Goal: Information Seeking & Learning: Find specific fact

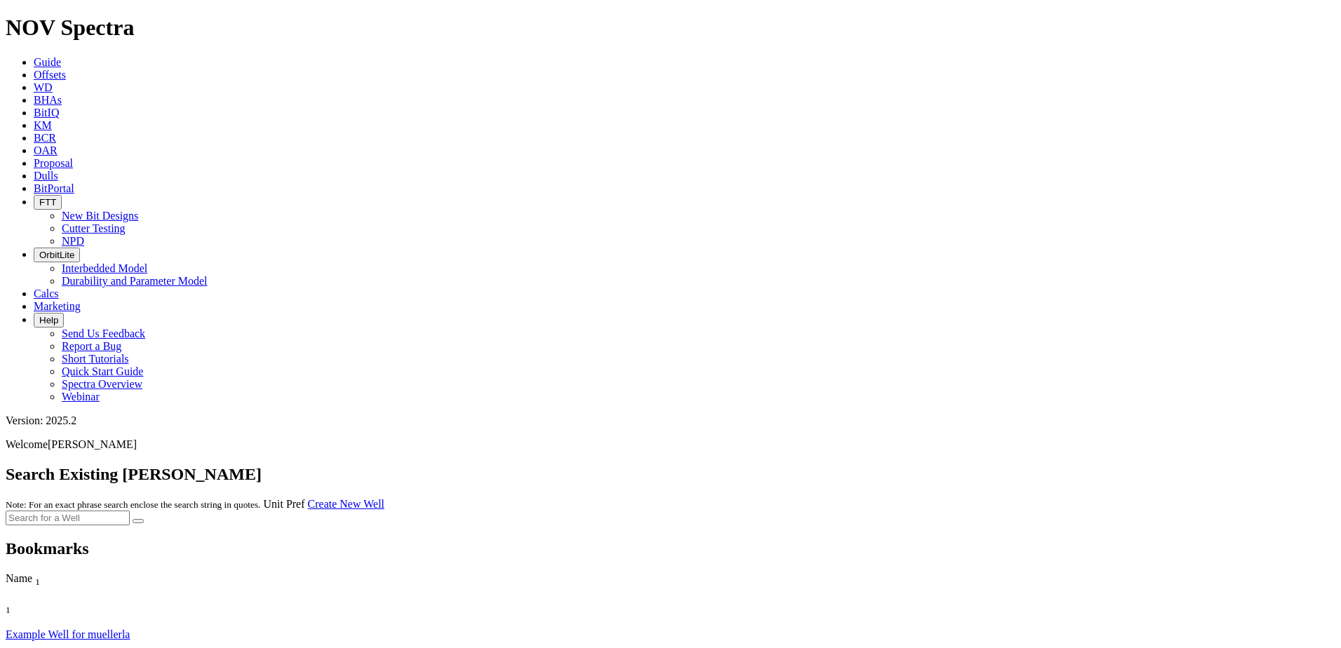
click at [66, 69] on span "Offsets" at bounding box center [50, 75] width 32 height 12
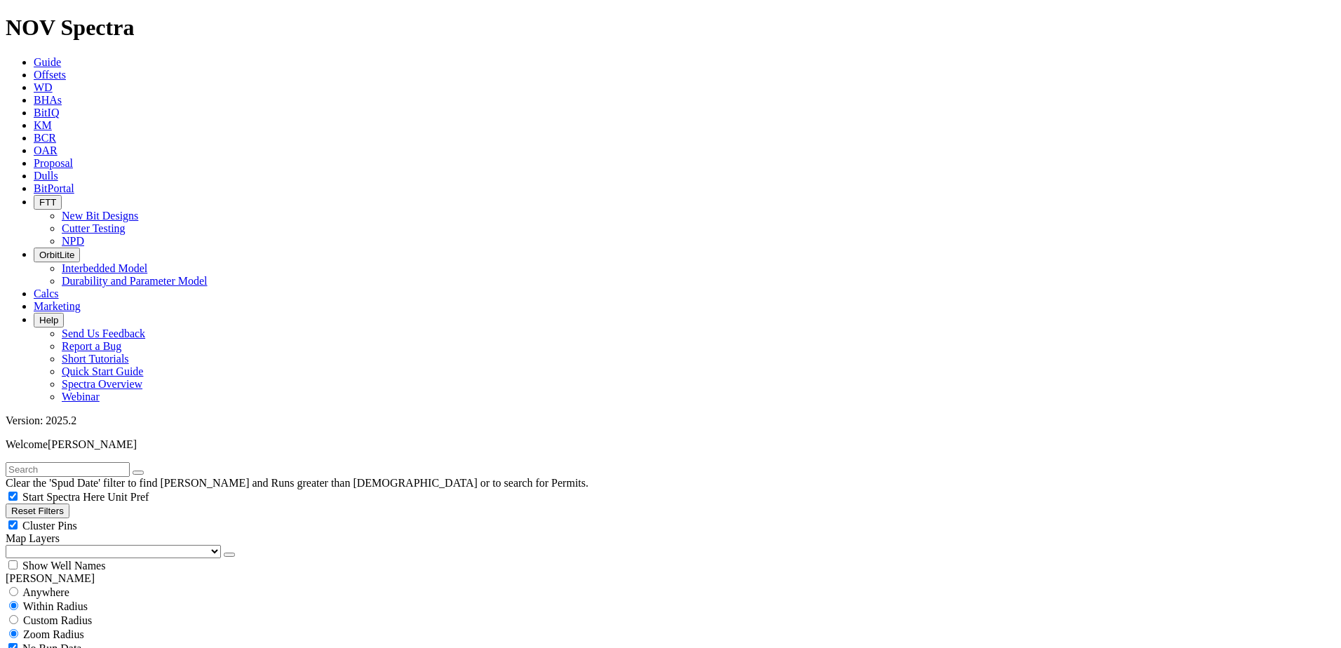
click at [128, 462] on input "text" at bounding box center [68, 469] width 124 height 15
type input "t"
click at [97, 462] on input "t" at bounding box center [68, 469] width 124 height 15
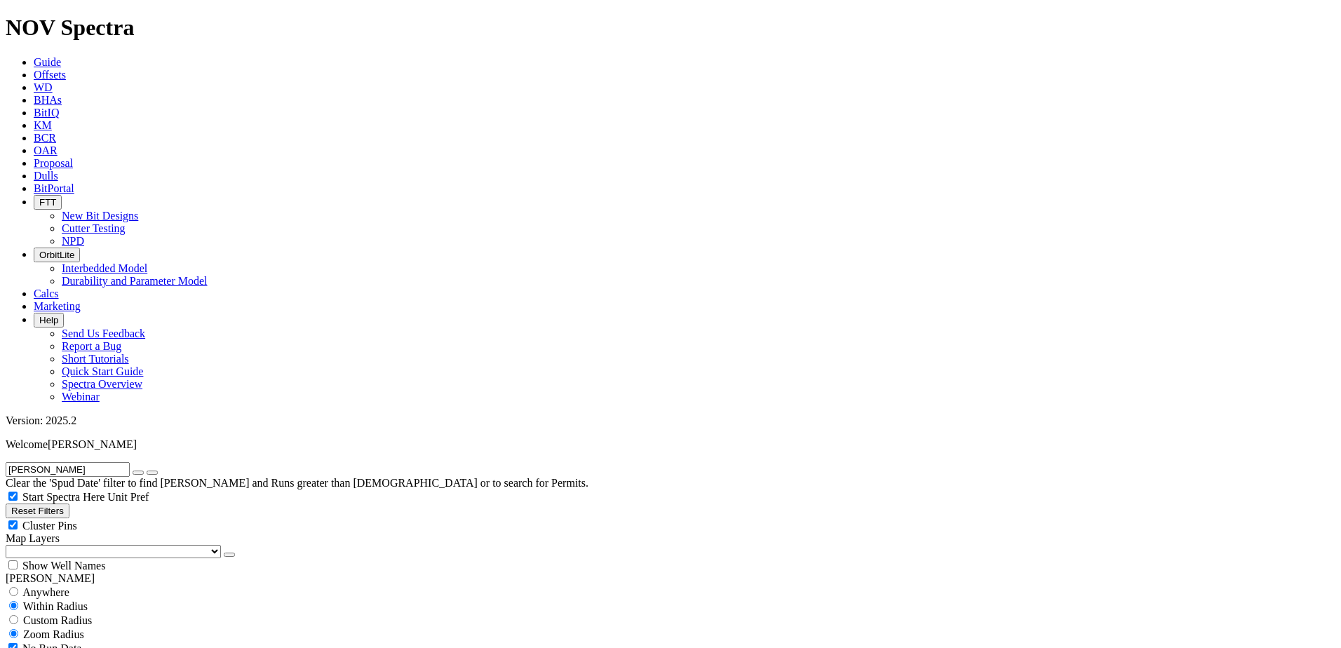
type input "strauss"
click at [147, 471] on button "submit" at bounding box center [152, 473] width 11 height 4
type input "8/15/18"
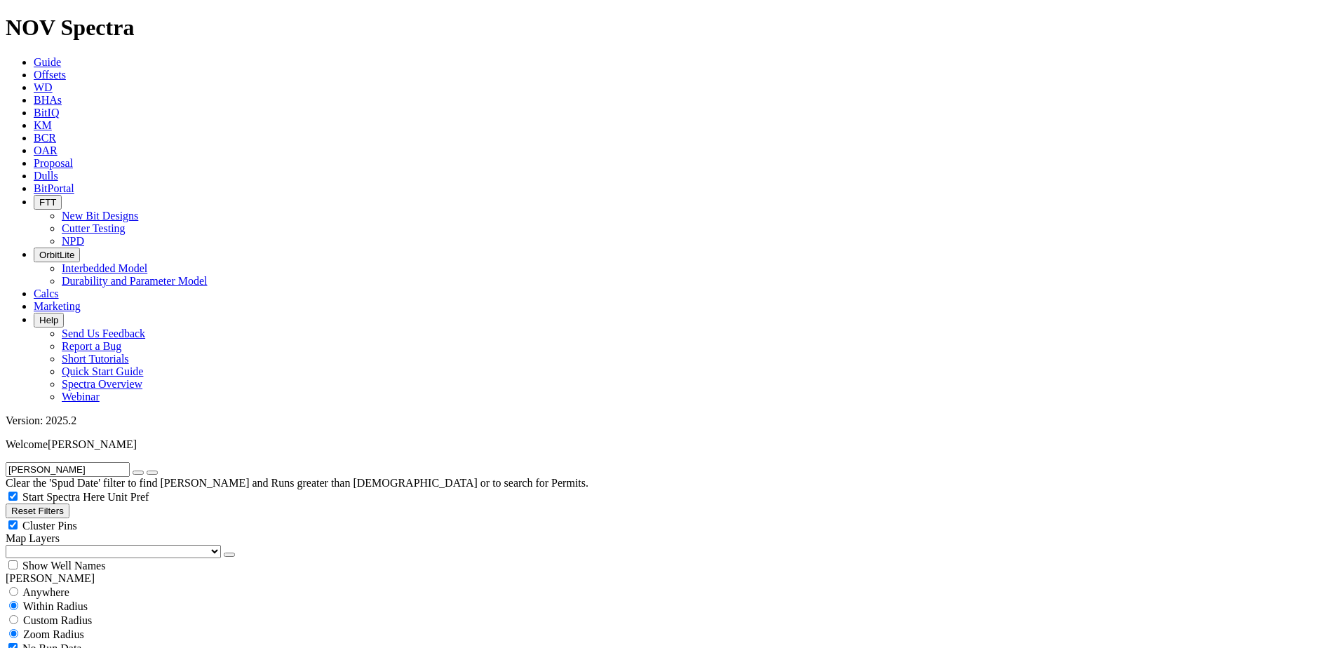
click at [138, 473] on icon "button" at bounding box center [138, 473] width 0 height 0
click at [74, 614] on span "Custom Radius" at bounding box center [57, 620] width 69 height 12
radio input "true"
radio input "false"
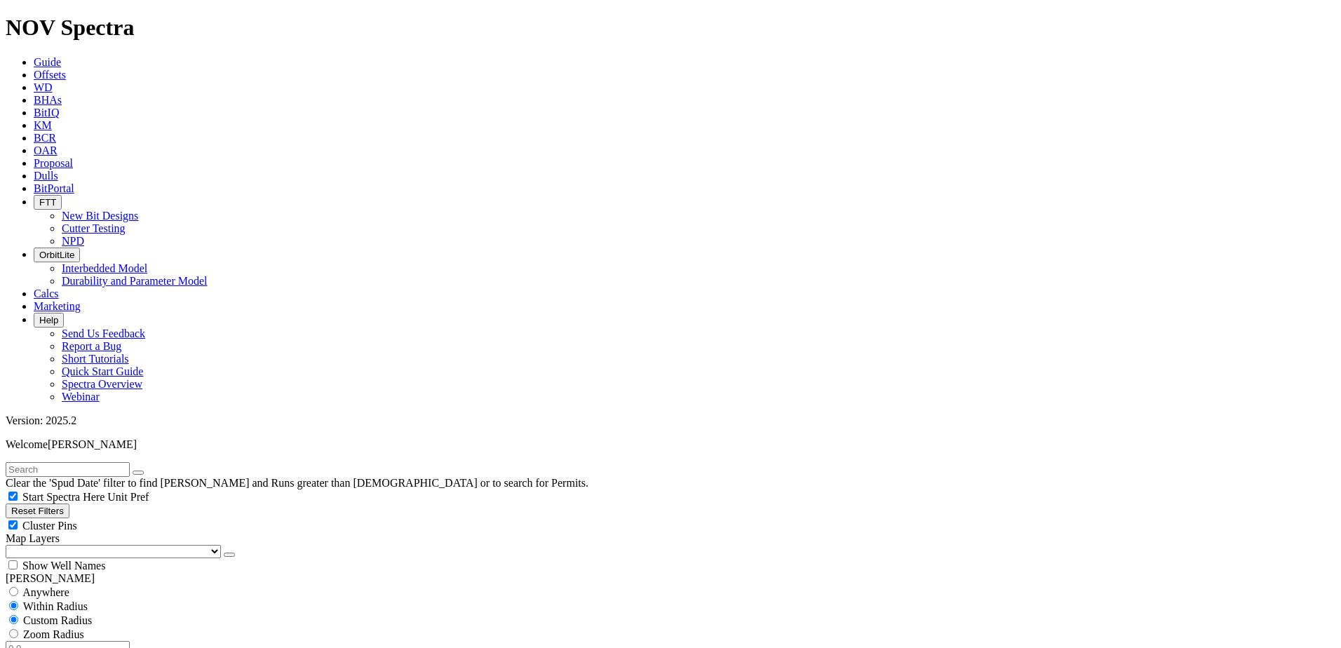
click at [86, 641] on input "number" at bounding box center [68, 648] width 124 height 15
type input "5"
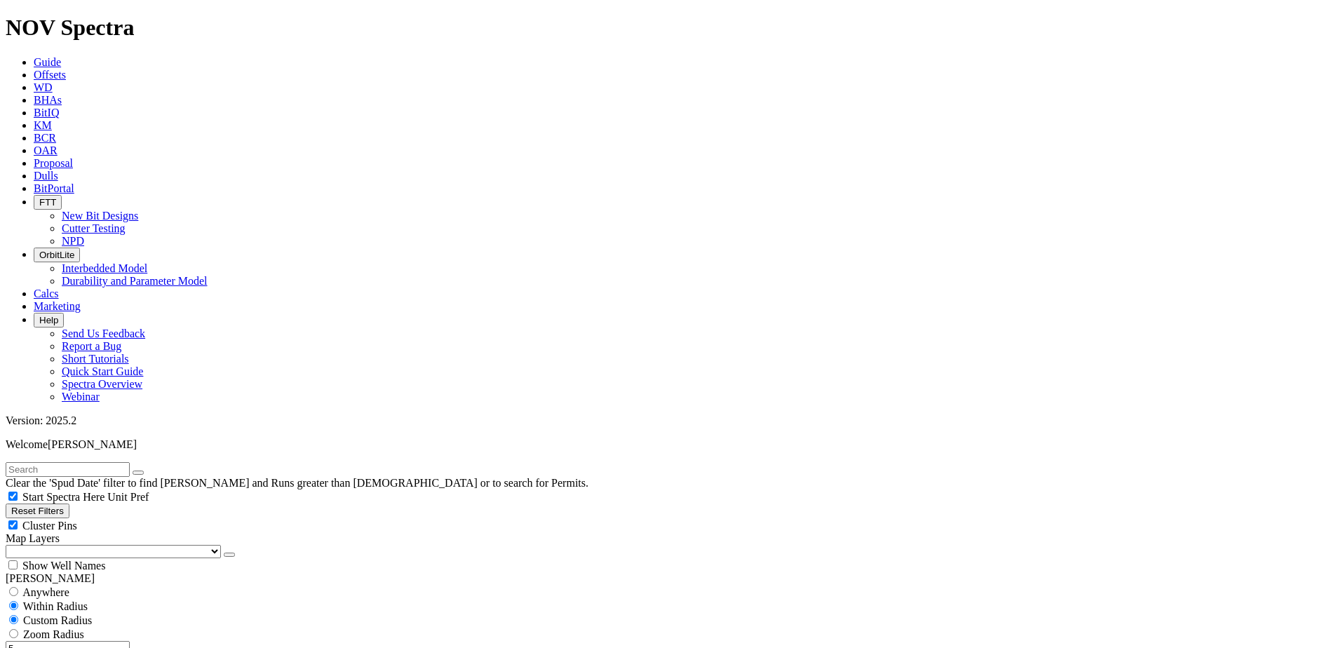
drag, startPoint x: 56, startPoint y: 428, endPoint x: 56, endPoint y: 440, distance: 11.9
select select "12.25"
checkbox input "false"
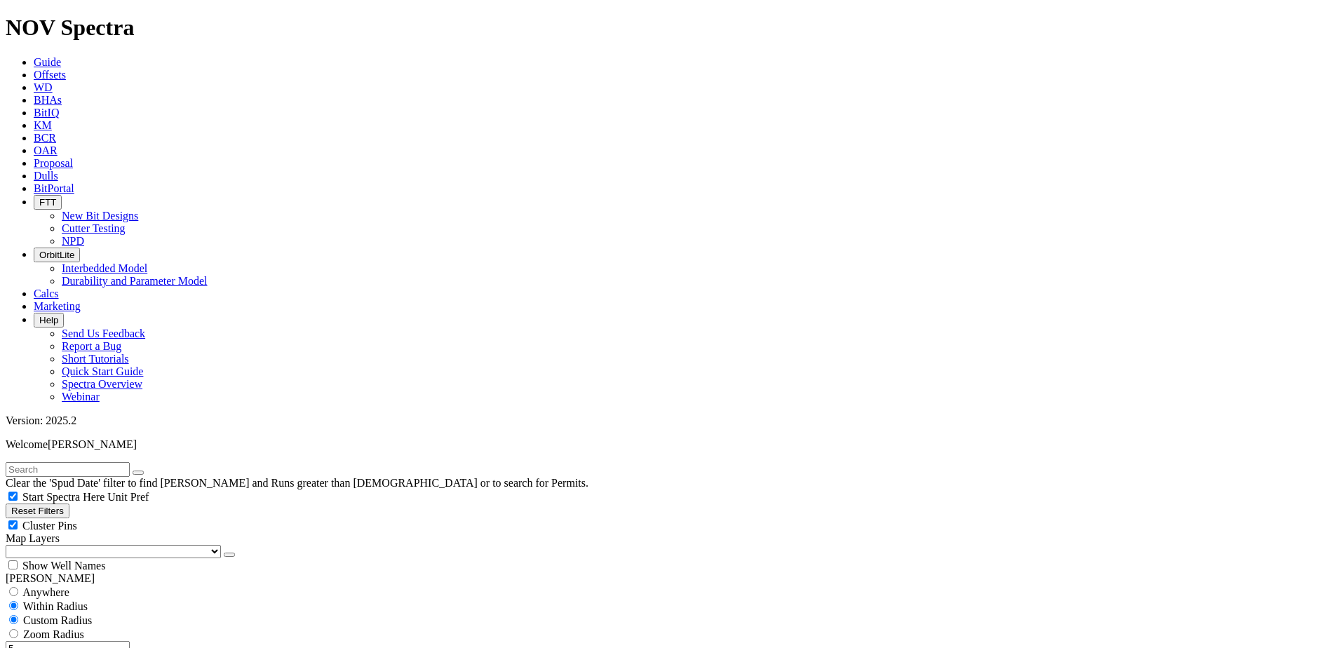
scroll to position [982, 0]
type input "2500"
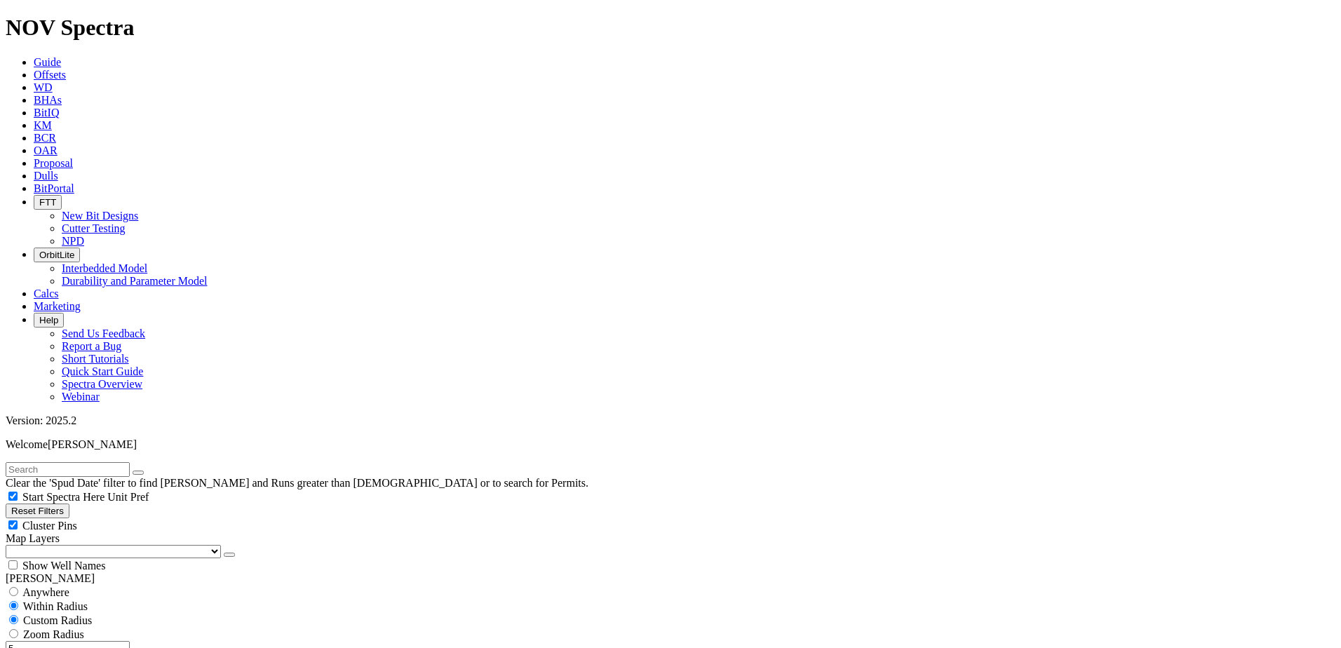
type input "5000"
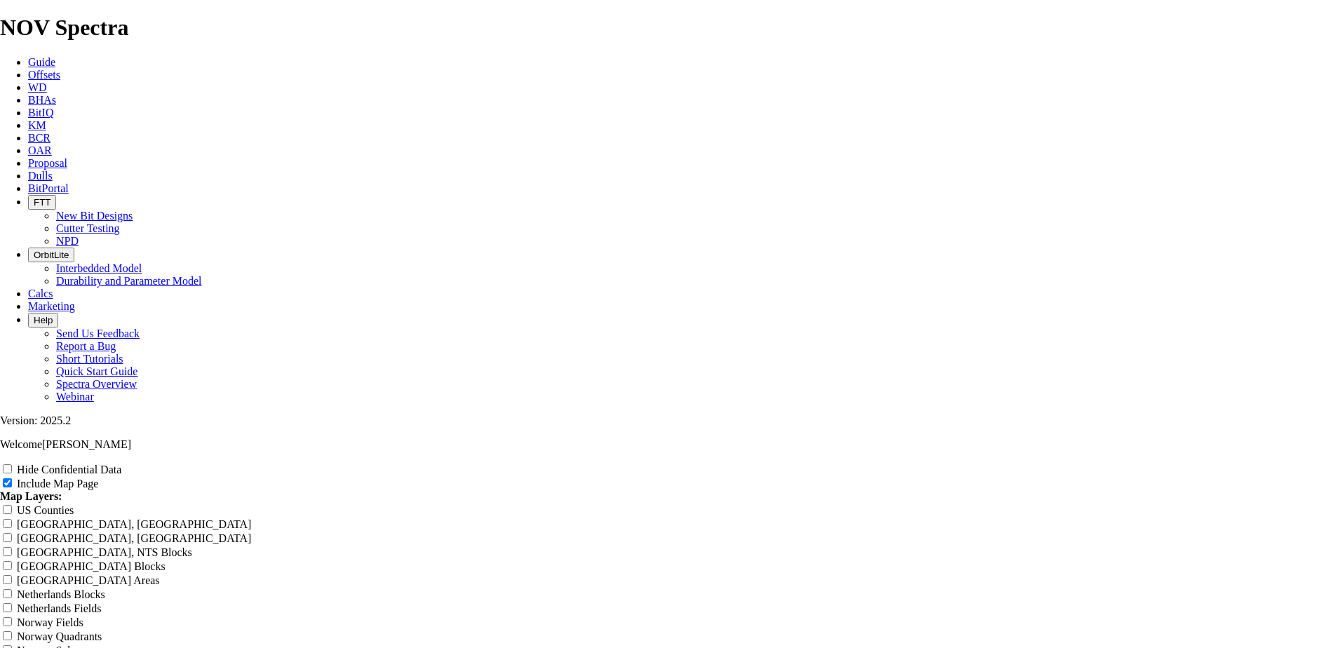
scroll to position [1122, 0]
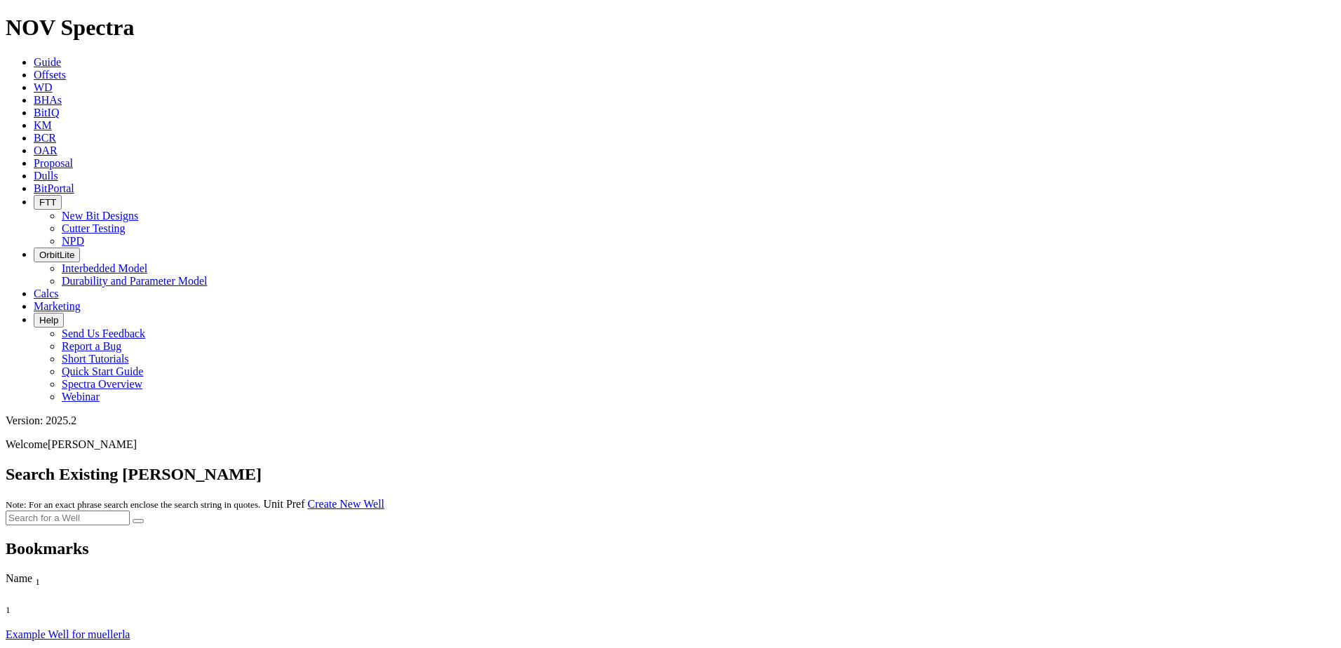
click at [34, 69] on icon at bounding box center [34, 75] width 0 height 12
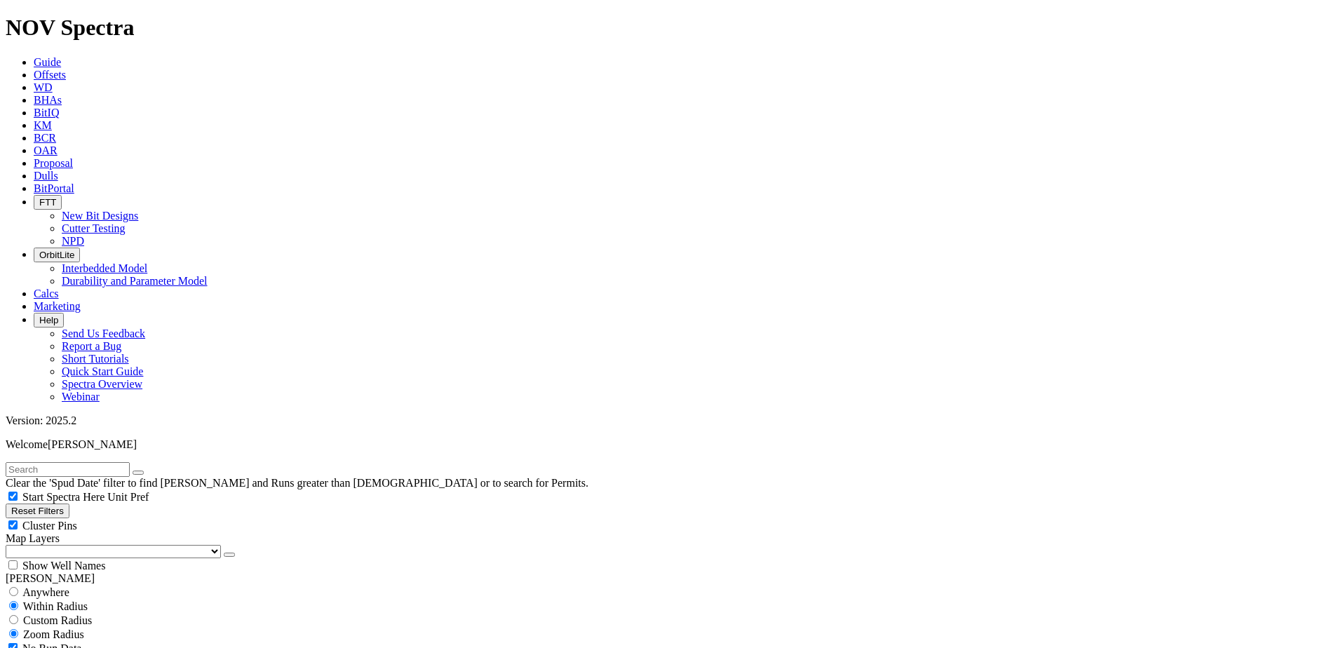
click at [58, 170] on link "Dulls" at bounding box center [46, 176] width 25 height 12
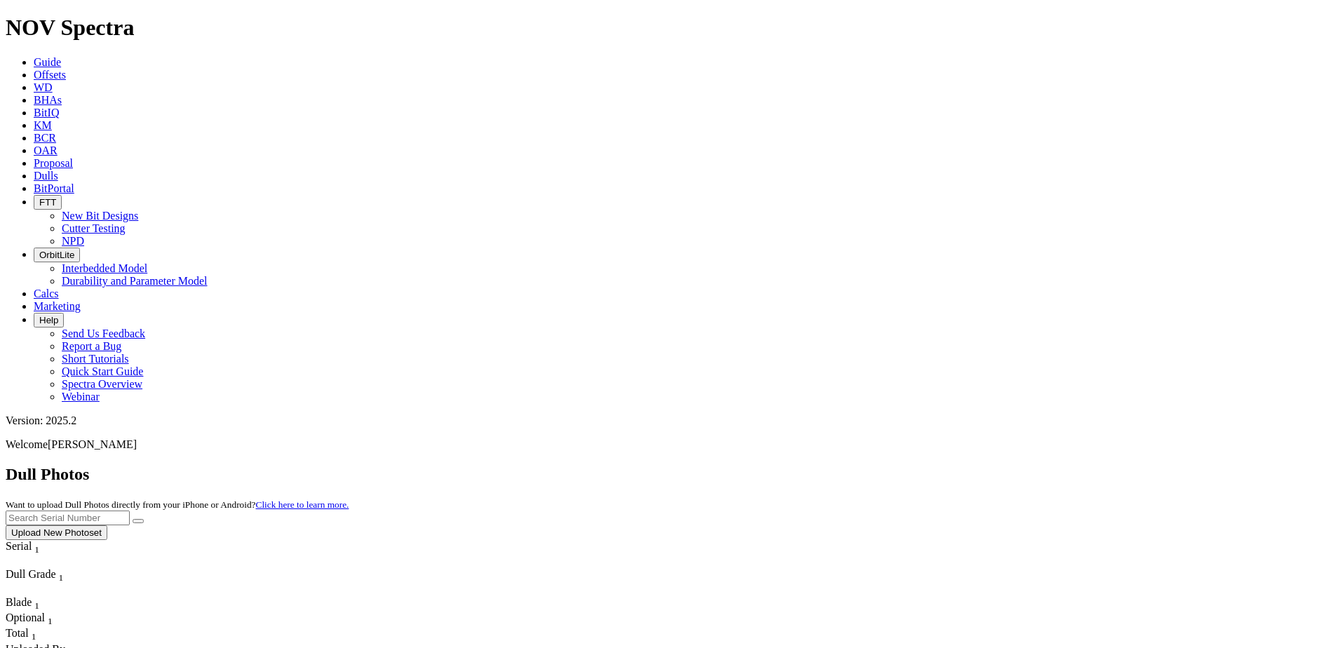
click at [61, 56] on span "Guide" at bounding box center [47, 62] width 27 height 12
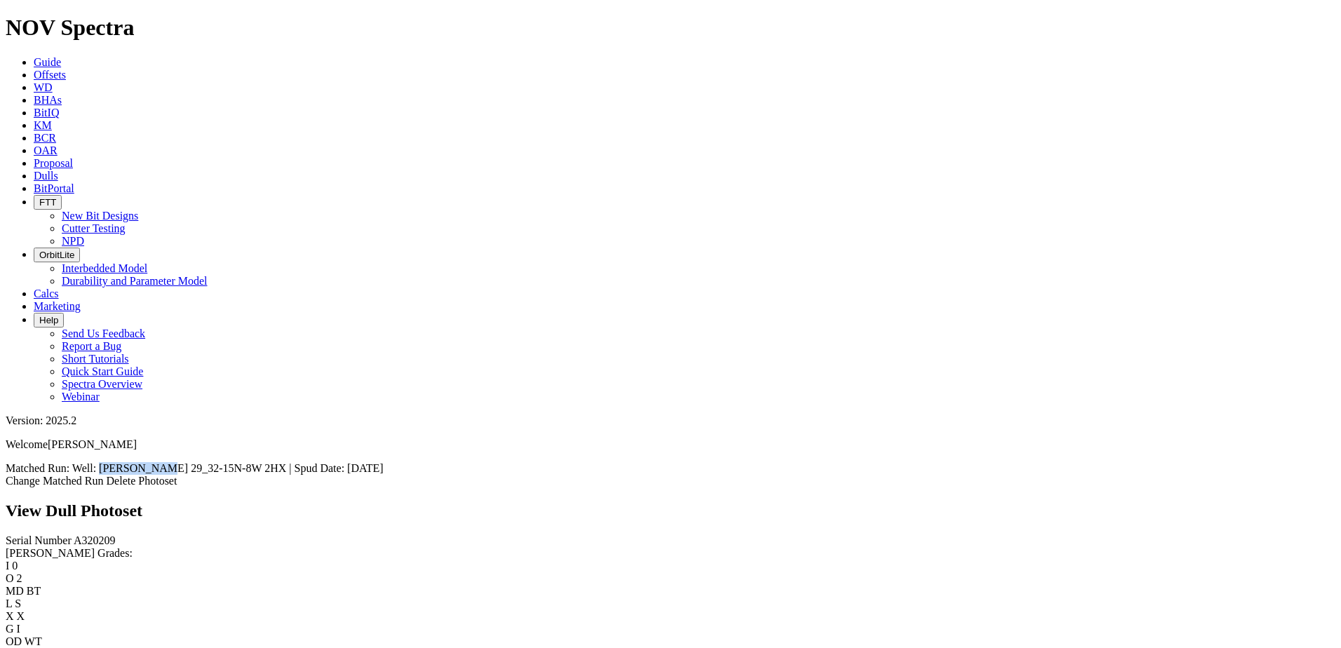
drag, startPoint x: 1081, startPoint y: 56, endPoint x: 1137, endPoint y: 58, distance: 55.4
click at [384, 462] on span "Well: RICHARD 29_32-15N-8W 2HX | Spud Date: 1-Jul-2025" at bounding box center [227, 468] width 311 height 12
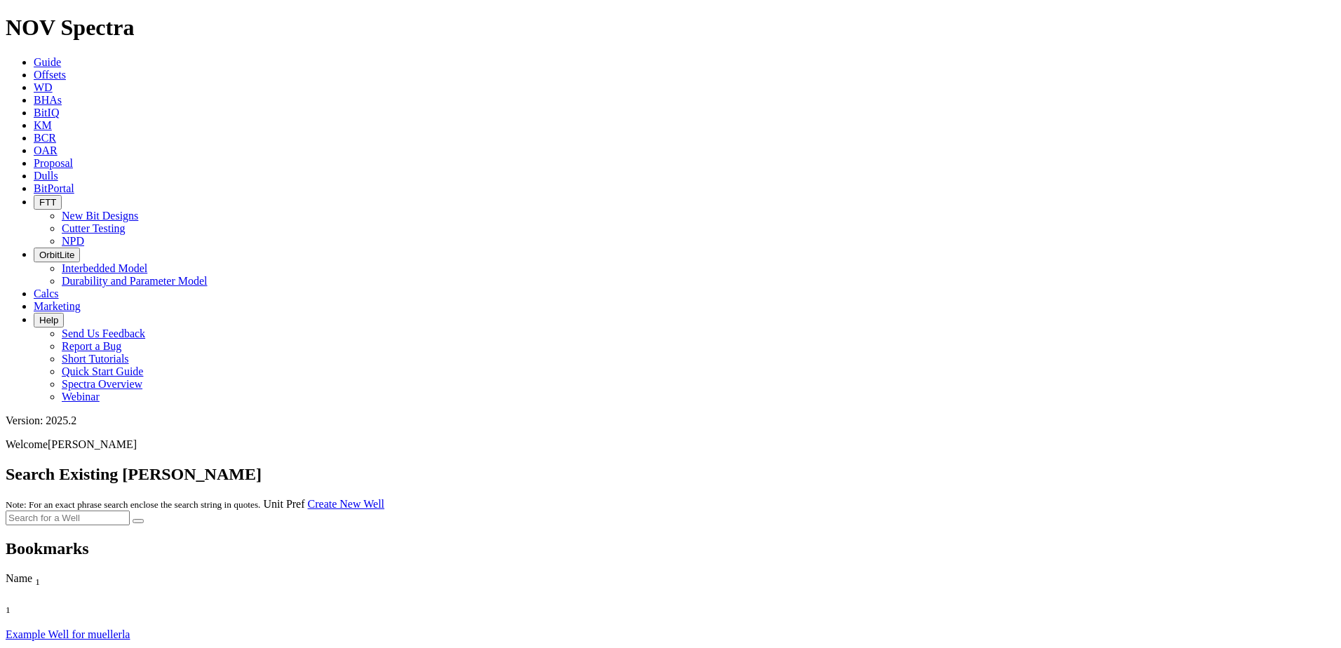
drag, startPoint x: 205, startPoint y: 19, endPoint x: 218, endPoint y: 44, distance: 28.5
click at [66, 69] on link "Offsets" at bounding box center [50, 75] width 32 height 12
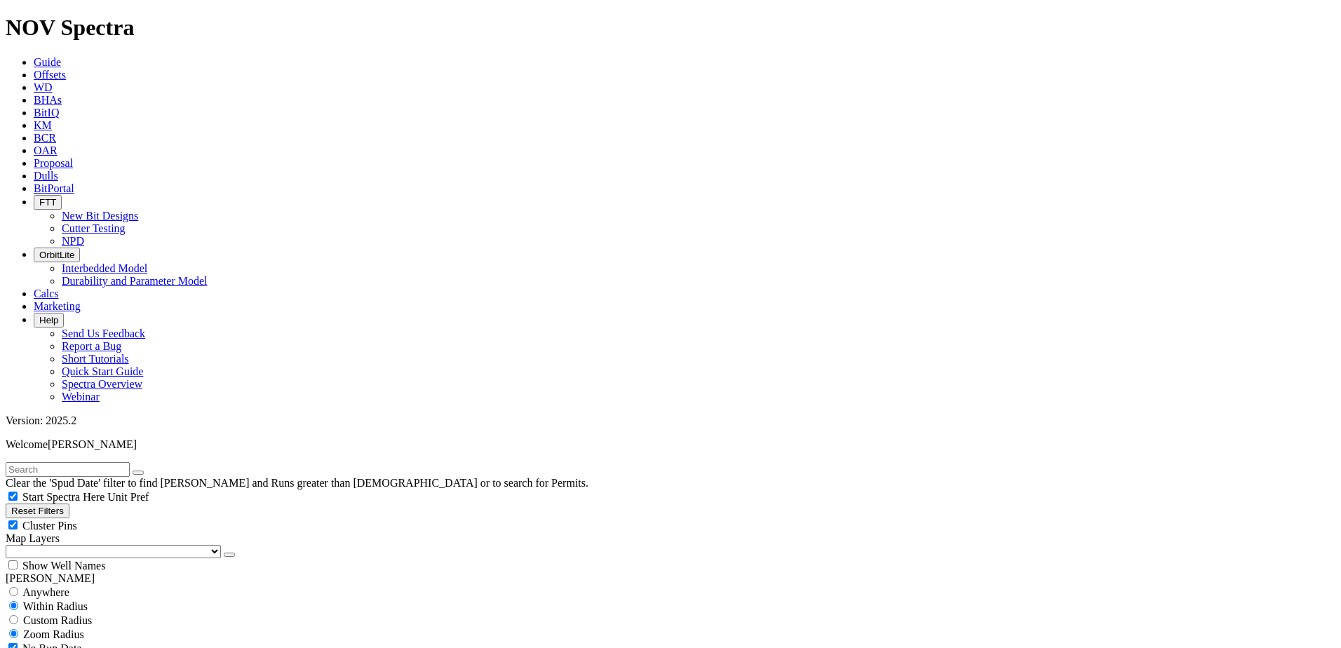
click at [130, 462] on input "text" at bounding box center [68, 469] width 124 height 15
click at [147, 471] on button "submit" at bounding box center [152, 473] width 11 height 4
type input "[PERSON_NAME]"
